Goal: Navigation & Orientation: Find specific page/section

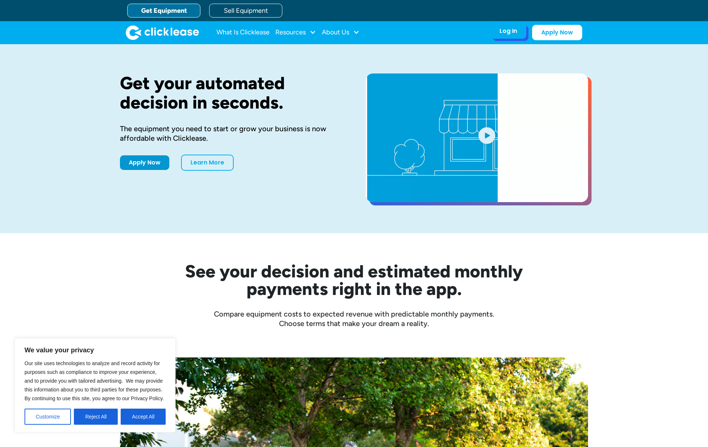
click at [497, 32] on div "Log In Account login I use Clicklease to get my equipment Partner Portal I offe…" at bounding box center [509, 30] width 36 height 15
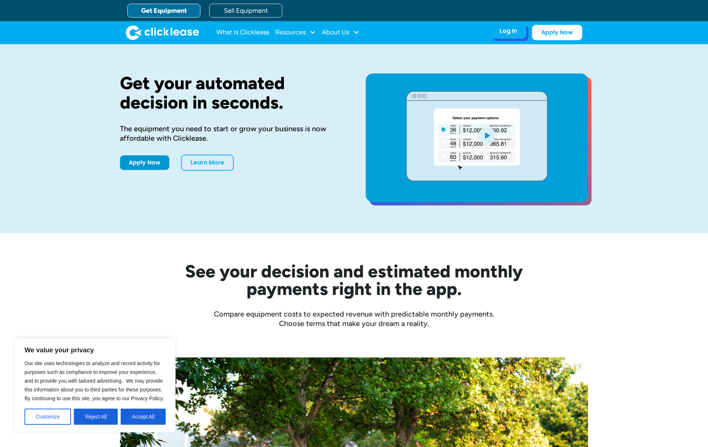
click at [514, 35] on div "Log In" at bounding box center [509, 30] width 18 height 7
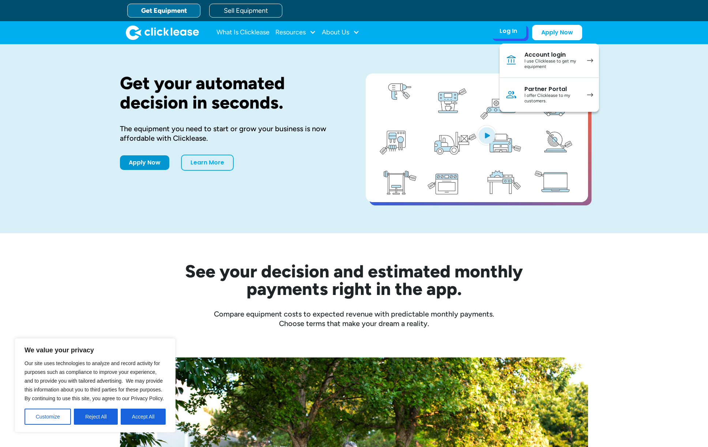
click at [538, 85] on link "Partner Portal I offer Clicklease to my customers." at bounding box center [550, 95] width 100 height 34
